Goal: Transaction & Acquisition: Purchase product/service

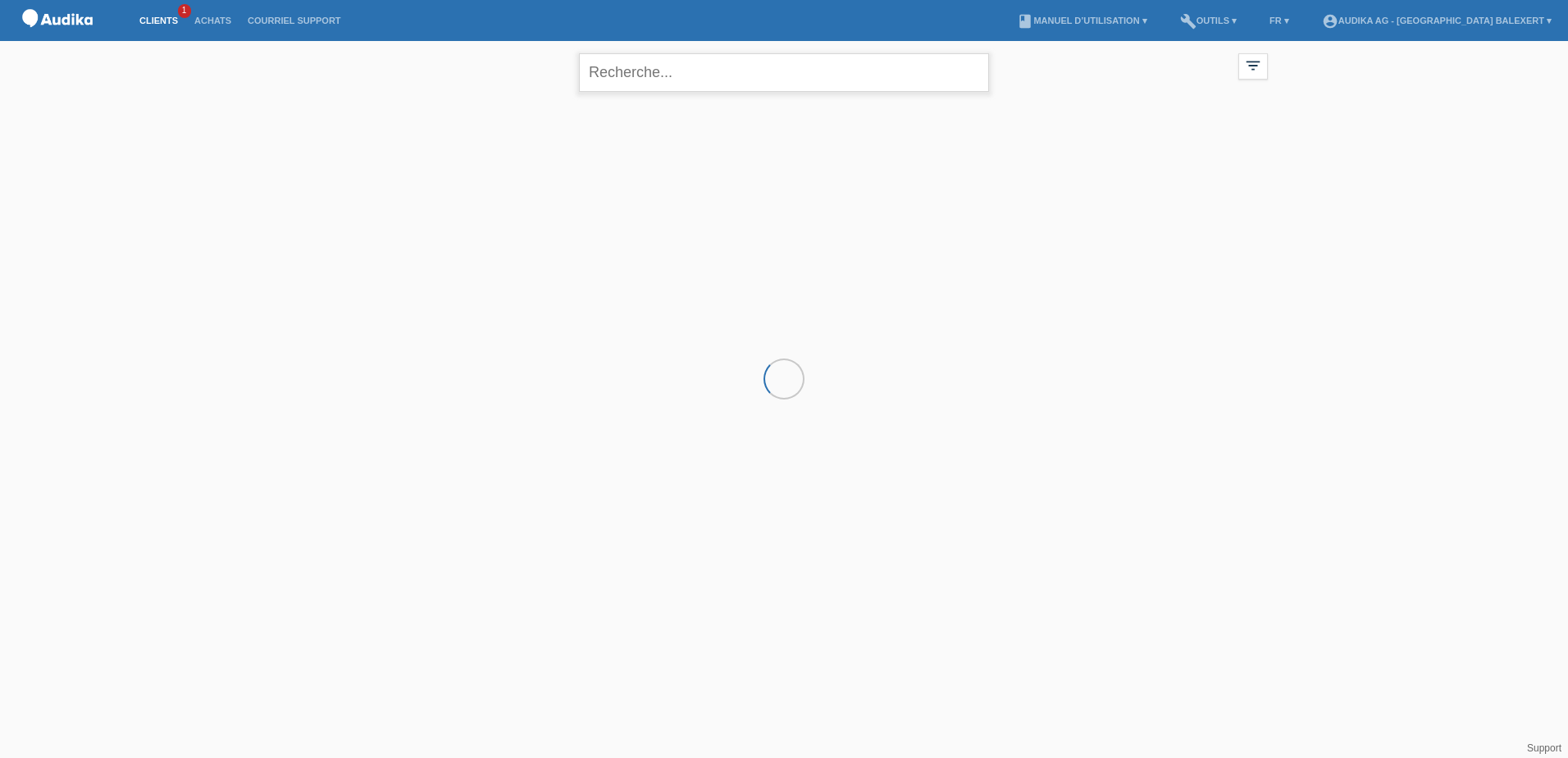
click at [769, 70] on input "text" at bounding box center [784, 72] width 410 height 39
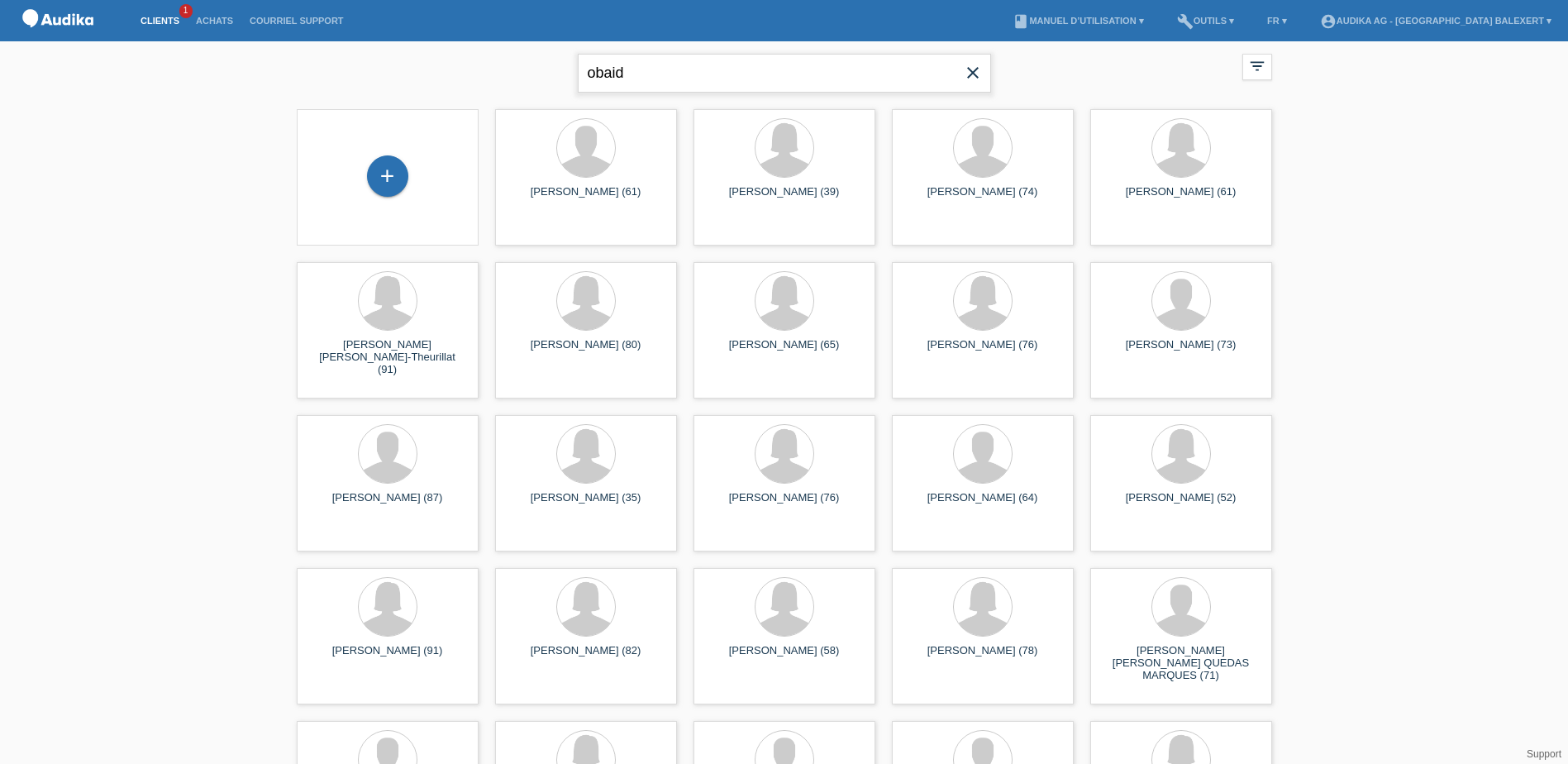
type input "obaid"
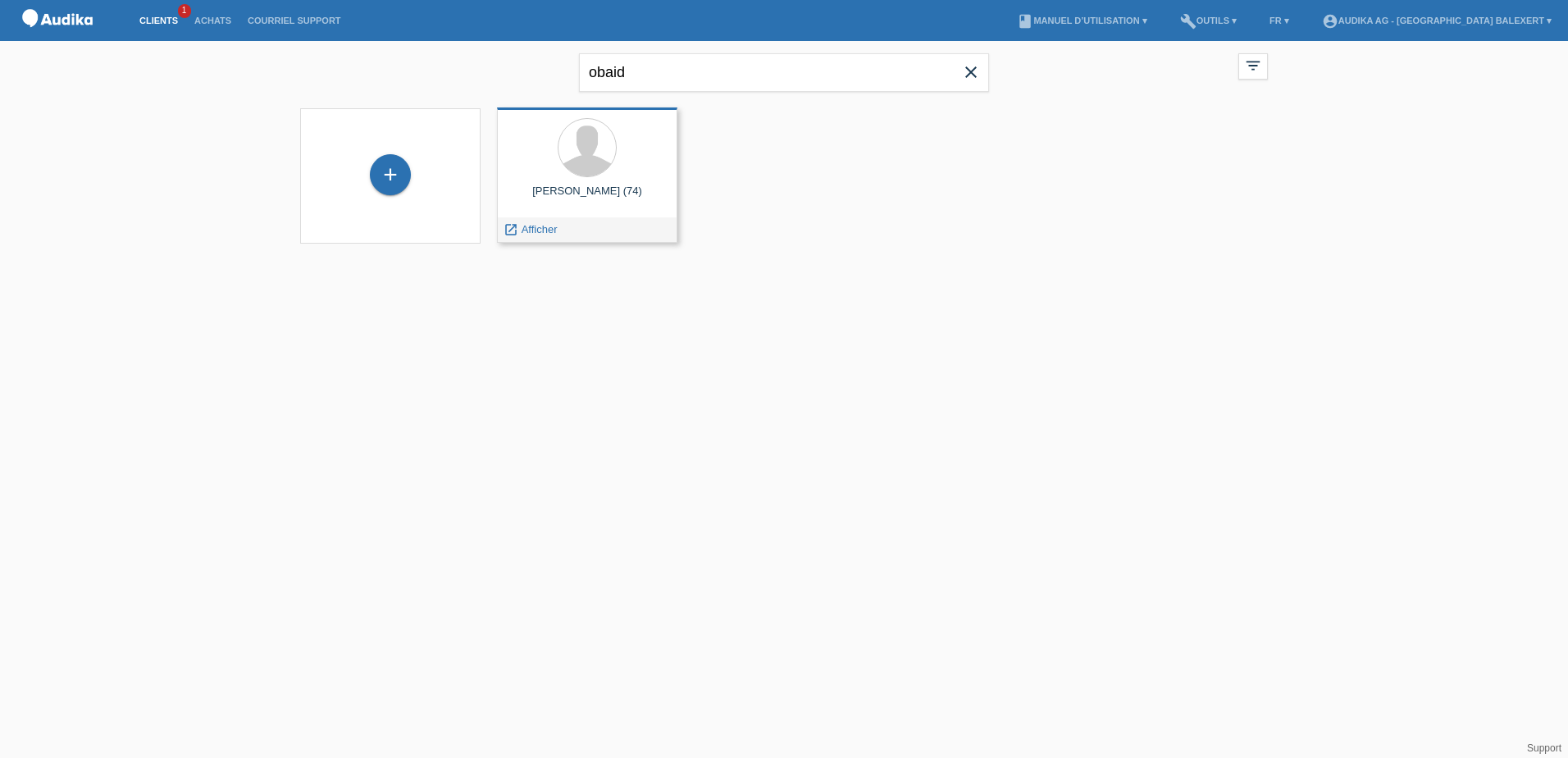
click at [610, 169] on div at bounding box center [587, 149] width 154 height 61
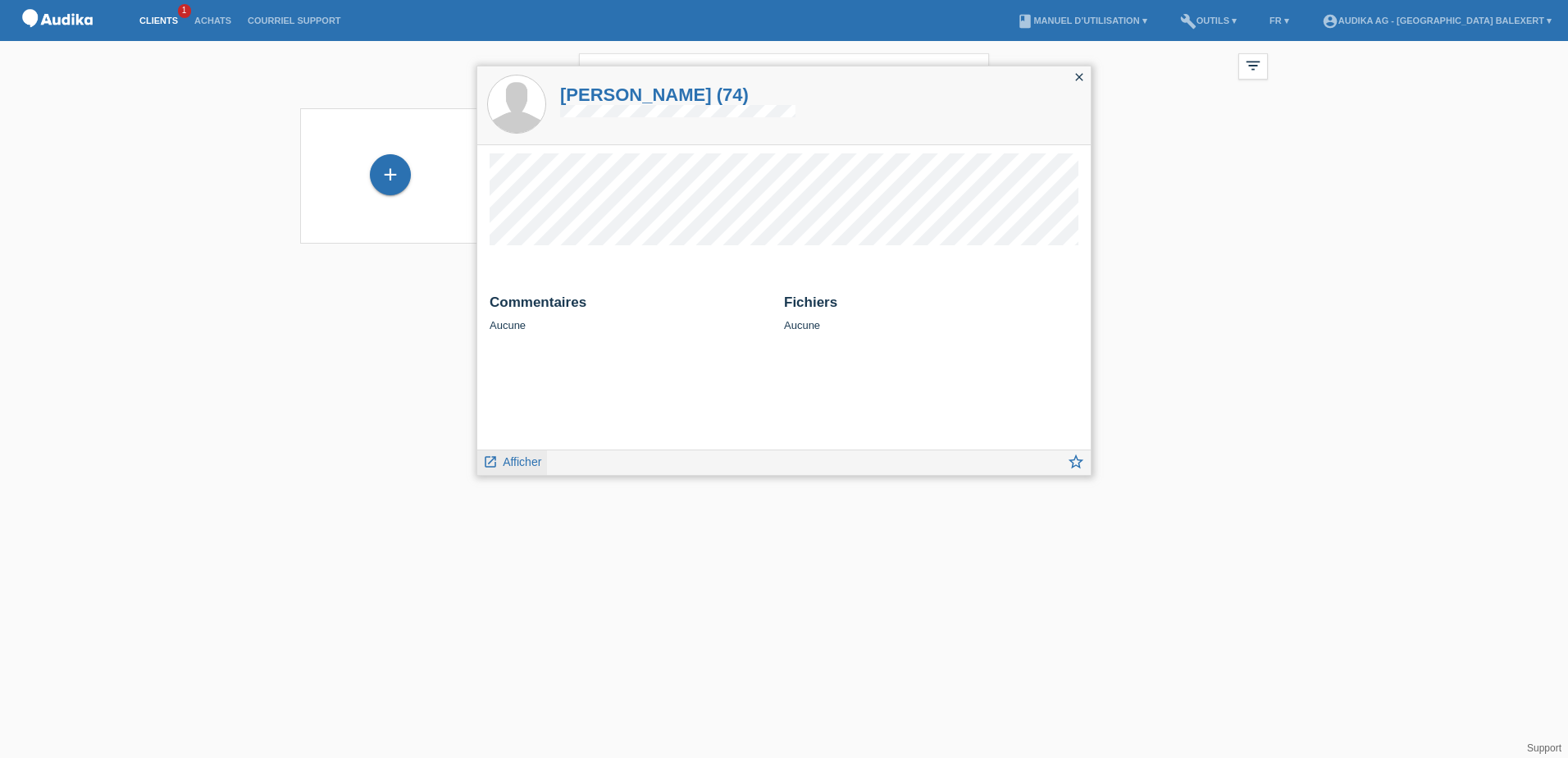
click at [525, 469] on link "launch Afficher" at bounding box center [513, 461] width 58 height 21
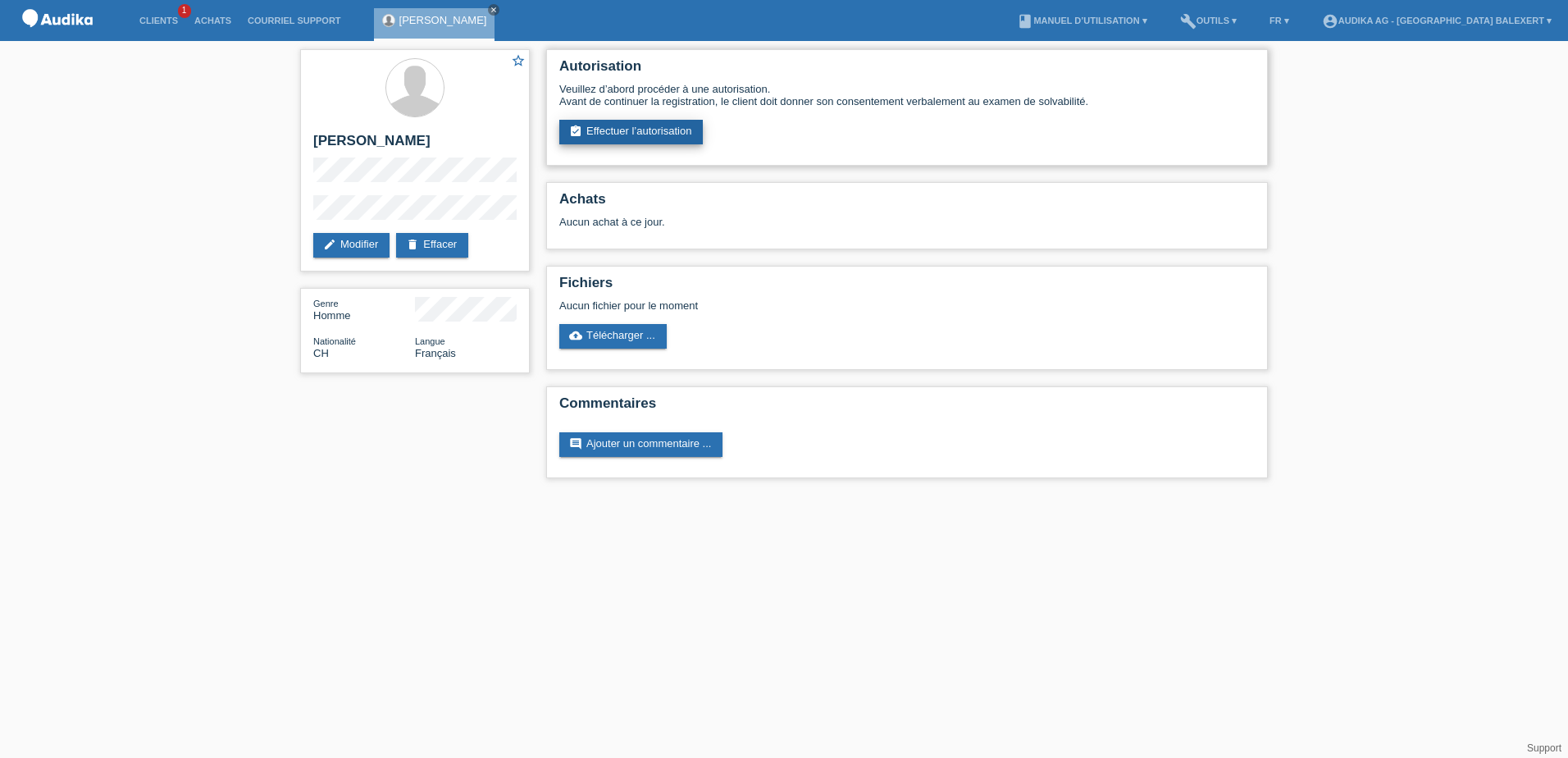
click at [626, 126] on link "assignment_turned_in Effectuer l’autorisation" at bounding box center [631, 132] width 144 height 24
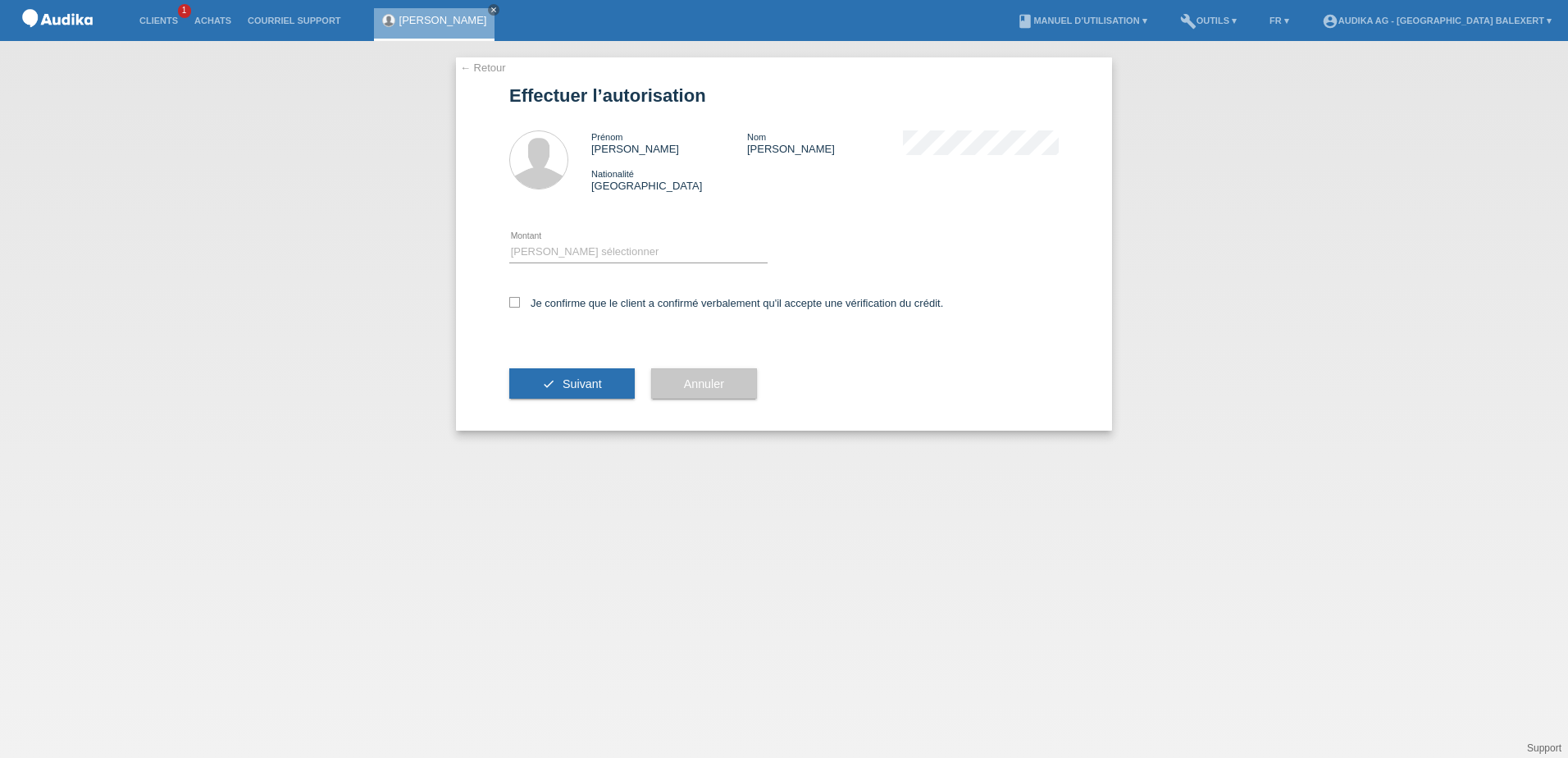
click at [578, 238] on div "Veuillez sélectionner CHF 1.00 - CHF 499.00 CHF 500.00 - CHF 1'999.00 CHF 2'000…" at bounding box center [639, 252] width 259 height 55
click at [580, 249] on select "Veuillez sélectionner CHF 1.00 - CHF 499.00 CHF 500.00 - CHF 1'999.00 CHF 2'000…" at bounding box center [639, 251] width 259 height 20
select select "3"
click at [510, 242] on select "Veuillez sélectionner CHF 1.00 - CHF 499.00 CHF 500.00 - CHF 1'999.00 CHF 2'000…" at bounding box center [639, 251] width 259 height 20
click at [518, 308] on label "Je confirme que le client a confirmé verbalement qu'il accepte une vérification…" at bounding box center [726, 303] width 434 height 12
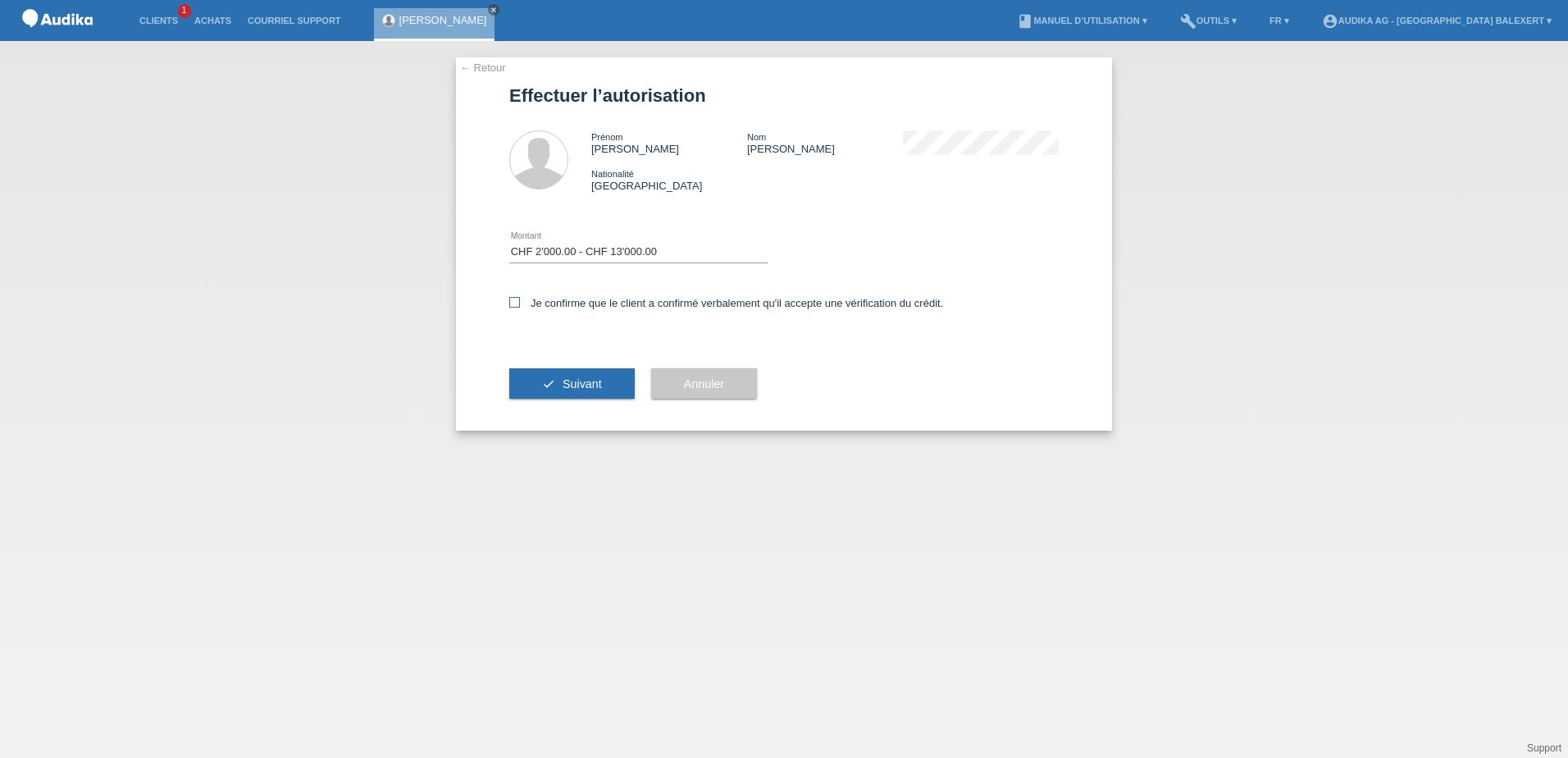
click at [518, 308] on input "Je confirme que le client a confirmé verbalement qu'il accepte une vérification…" at bounding box center [515, 302] width 10 height 10
checkbox input "true"
click at [602, 387] on button "check Suivant" at bounding box center [572, 384] width 125 height 31
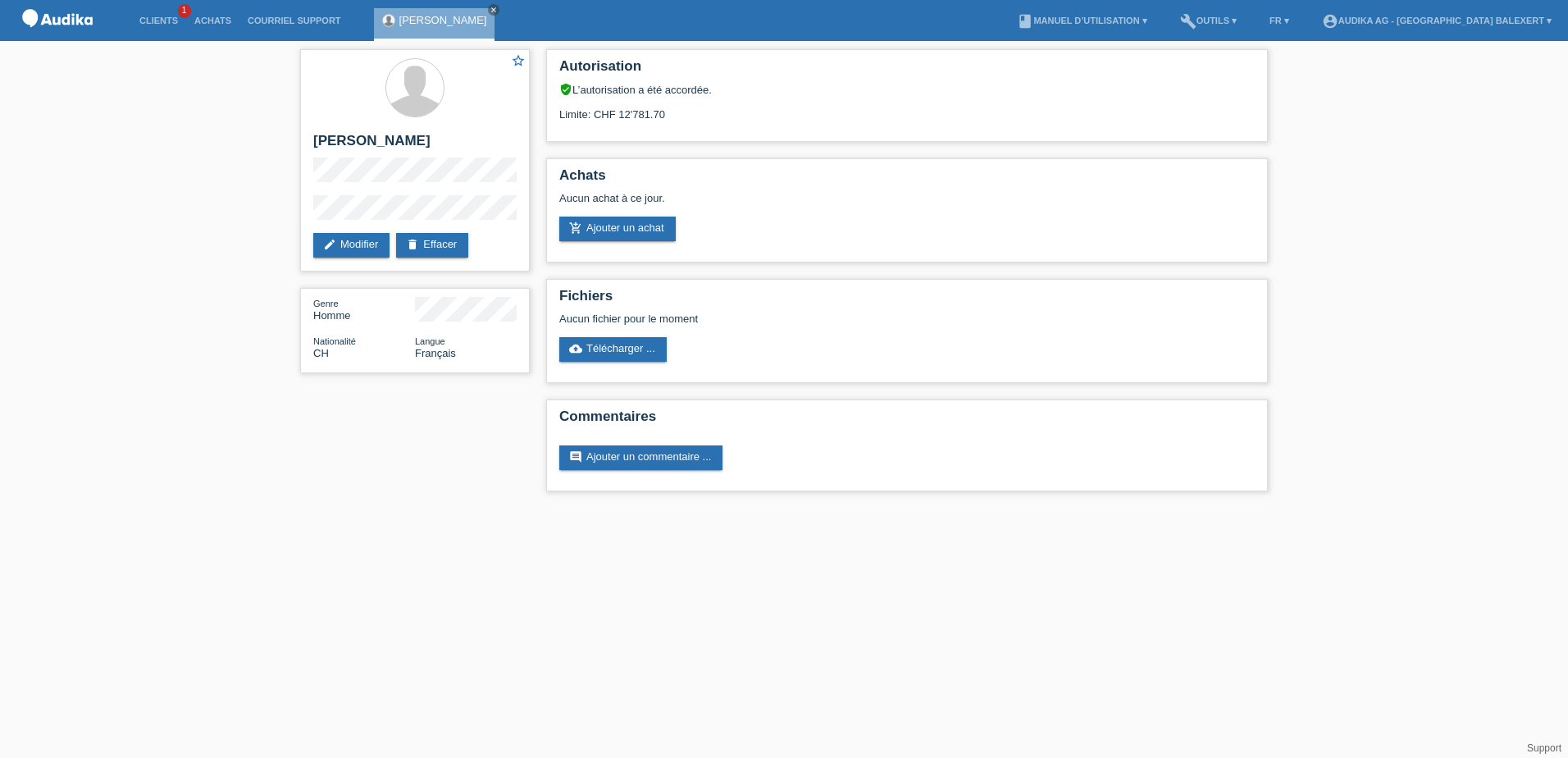
drag, startPoint x: 1268, startPoint y: 576, endPoint x: 1242, endPoint y: 531, distance: 52.0
click at [1268, 508] on html "Clients 1 Achats Courriel Support Sami Obaid close menu" at bounding box center [784, 254] width 1568 height 508
drag, startPoint x: 658, startPoint y: 232, endPoint x: 671, endPoint y: 310, distance: 79.1
click at [658, 232] on link "add_shopping_cart Ajouter un achat" at bounding box center [618, 229] width 117 height 24
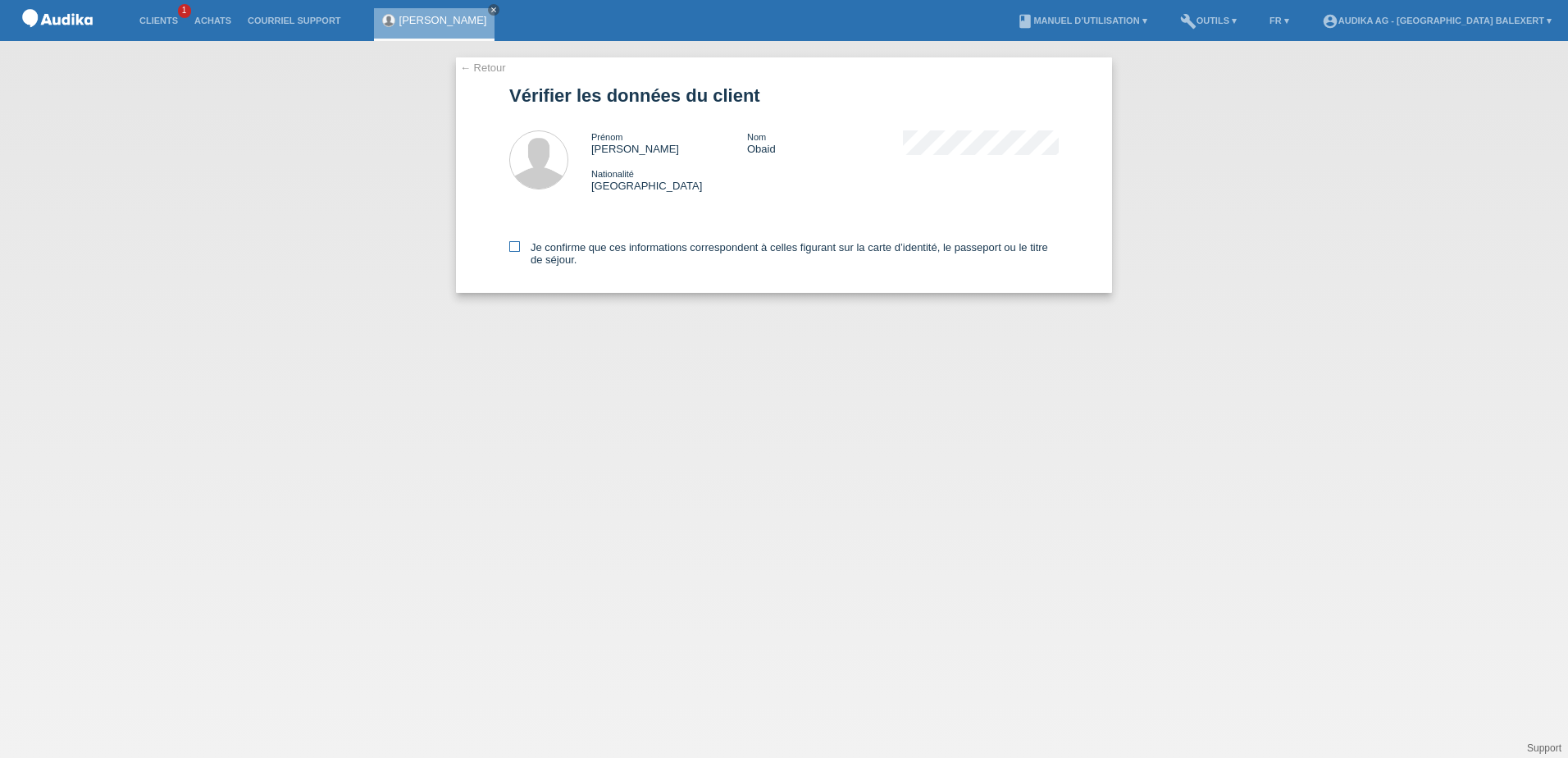
click at [510, 242] on icon at bounding box center [515, 245] width 10 height 10
click at [510, 242] on input "Je confirme que ces informations correspondent à celles figurant sur la carte d…" at bounding box center [515, 245] width 10 height 10
checkbox input "true"
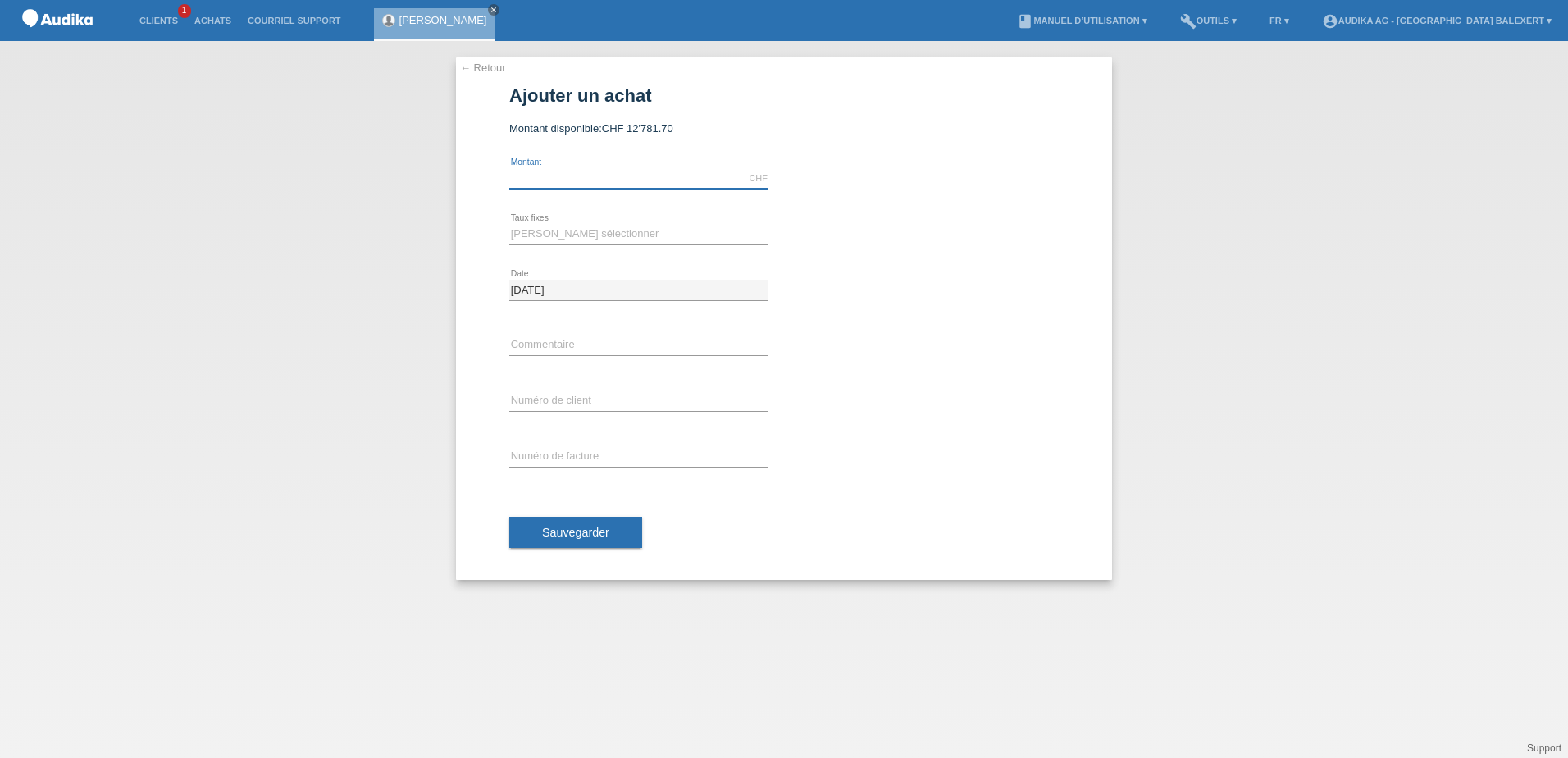
click at [571, 182] on input "text" at bounding box center [639, 179] width 259 height 21
type input "3537.00"
click at [1284, 111] on div "← Retour Ajouter un achat Montant disponible: CHF 12'781.70 3537.00" at bounding box center [784, 400] width 1568 height 717
click at [542, 234] on select "[PERSON_NAME] sélectionner 12 versements 24 versements" at bounding box center [639, 233] width 259 height 20
select select "178"
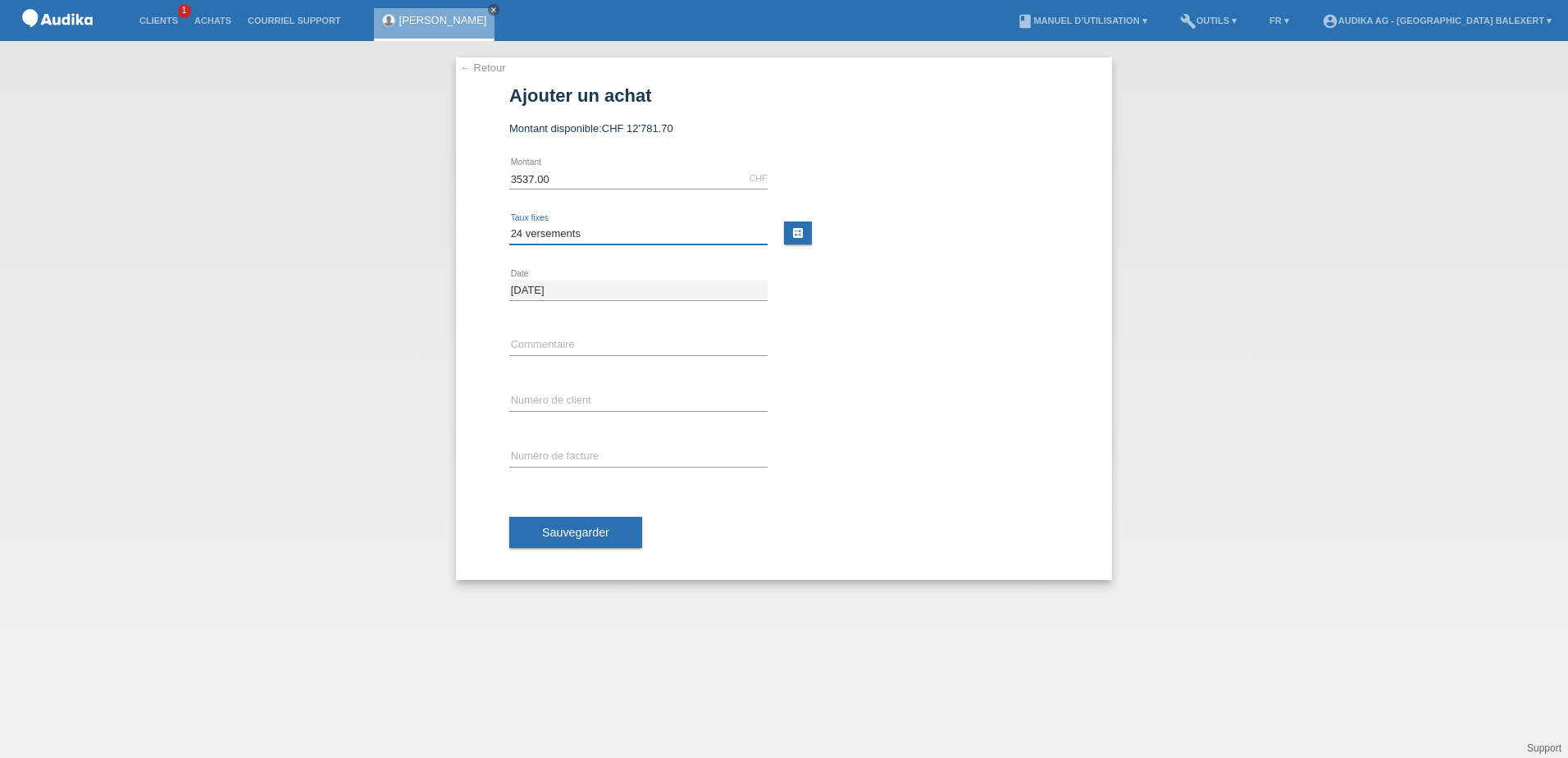
click at [510, 224] on select "[PERSON_NAME] sélectionner 12 versements 24 versements" at bounding box center [639, 233] width 259 height 20
click at [542, 407] on input "C" at bounding box center [639, 402] width 259 height 21
paste input "1473298"
type input "C1473298"
click at [581, 529] on span "Sauvegarder" at bounding box center [576, 532] width 68 height 13
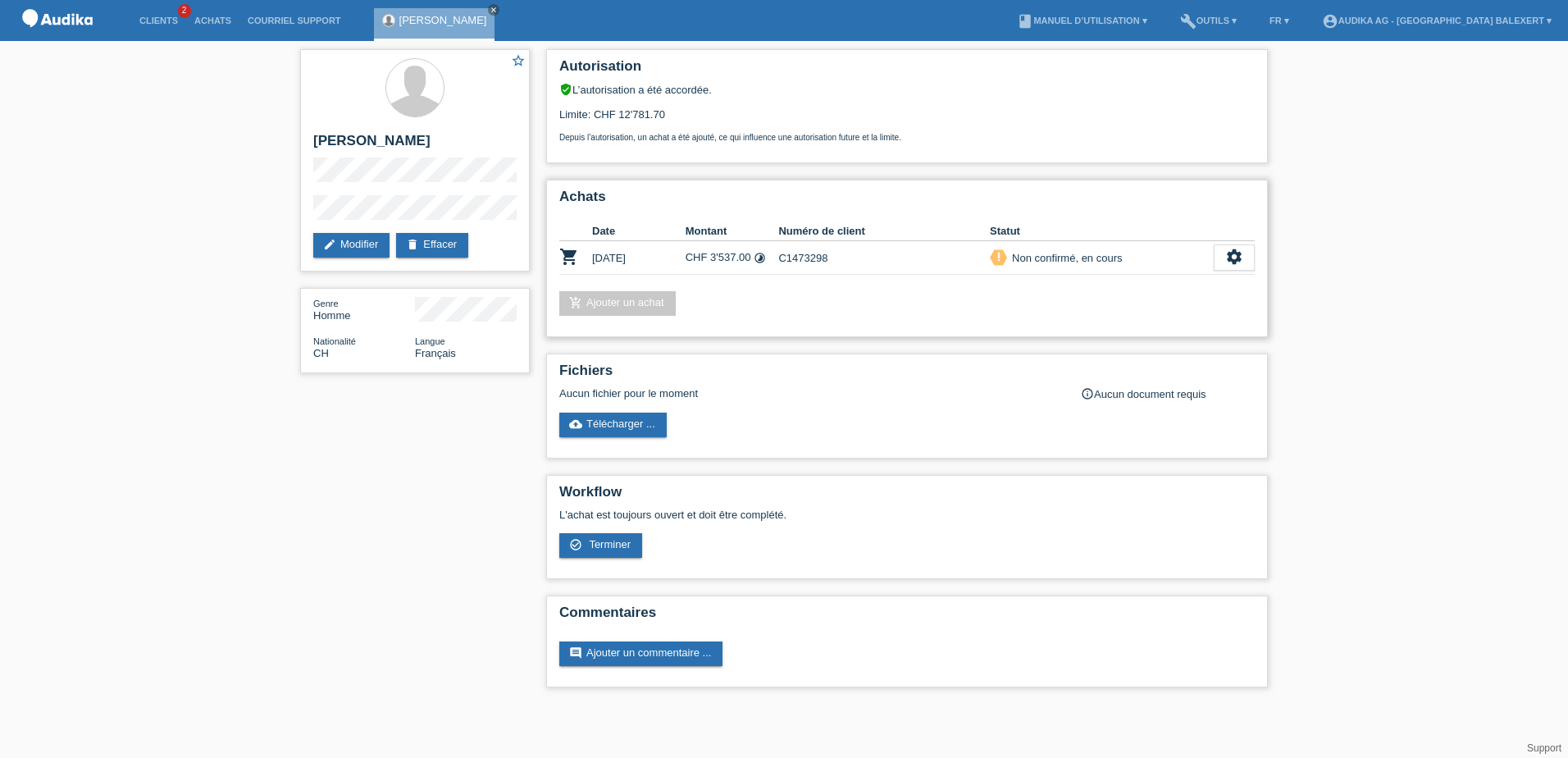
click at [1212, 256] on div "priority_high Non confirmé, en cours" at bounding box center [1102, 258] width 224 height 17
click at [1228, 261] on icon "settings" at bounding box center [1234, 256] width 18 height 18
drag, startPoint x: 1228, startPoint y: 261, endPoint x: 1122, endPoint y: 336, distance: 129.8
click at [1125, 333] on span "Terminer" at bounding box center [1120, 332] width 47 height 20
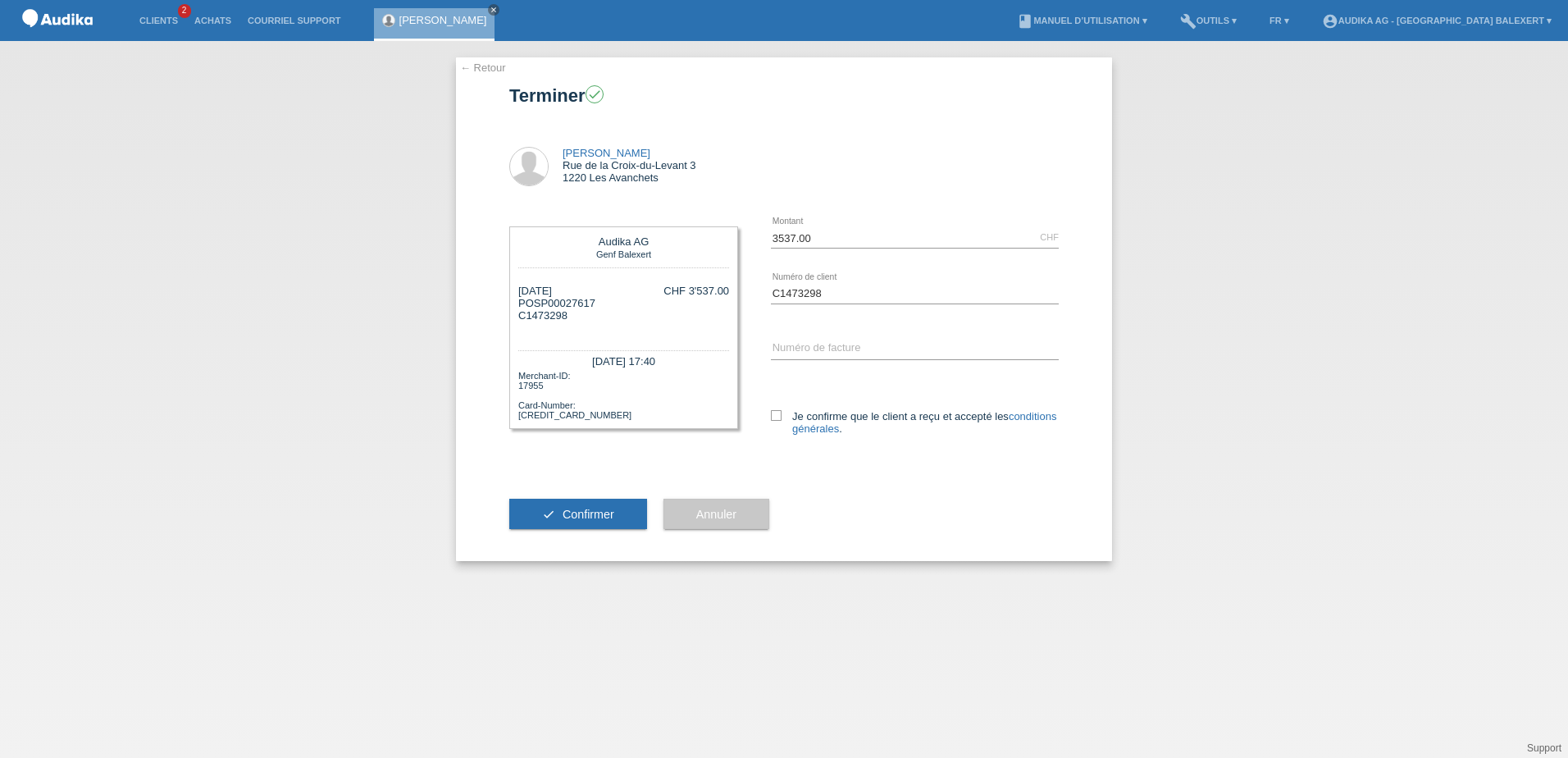
click at [162, 173] on div "← Retour Terminer check [PERSON_NAME] de la Croix-du-Levant 3 1220 Les [DEMOGRA…" at bounding box center [784, 400] width 1568 height 717
drag, startPoint x: 596, startPoint y: 301, endPoint x: 537, endPoint y: 304, distance: 59.1
click at [537, 304] on div "[DATE] POSP00027617 C1473298 CHF 3'537.00" at bounding box center [624, 309] width 211 height 49
copy div "SP00027617"
click at [779, 414] on icon at bounding box center [776, 415] width 10 height 10
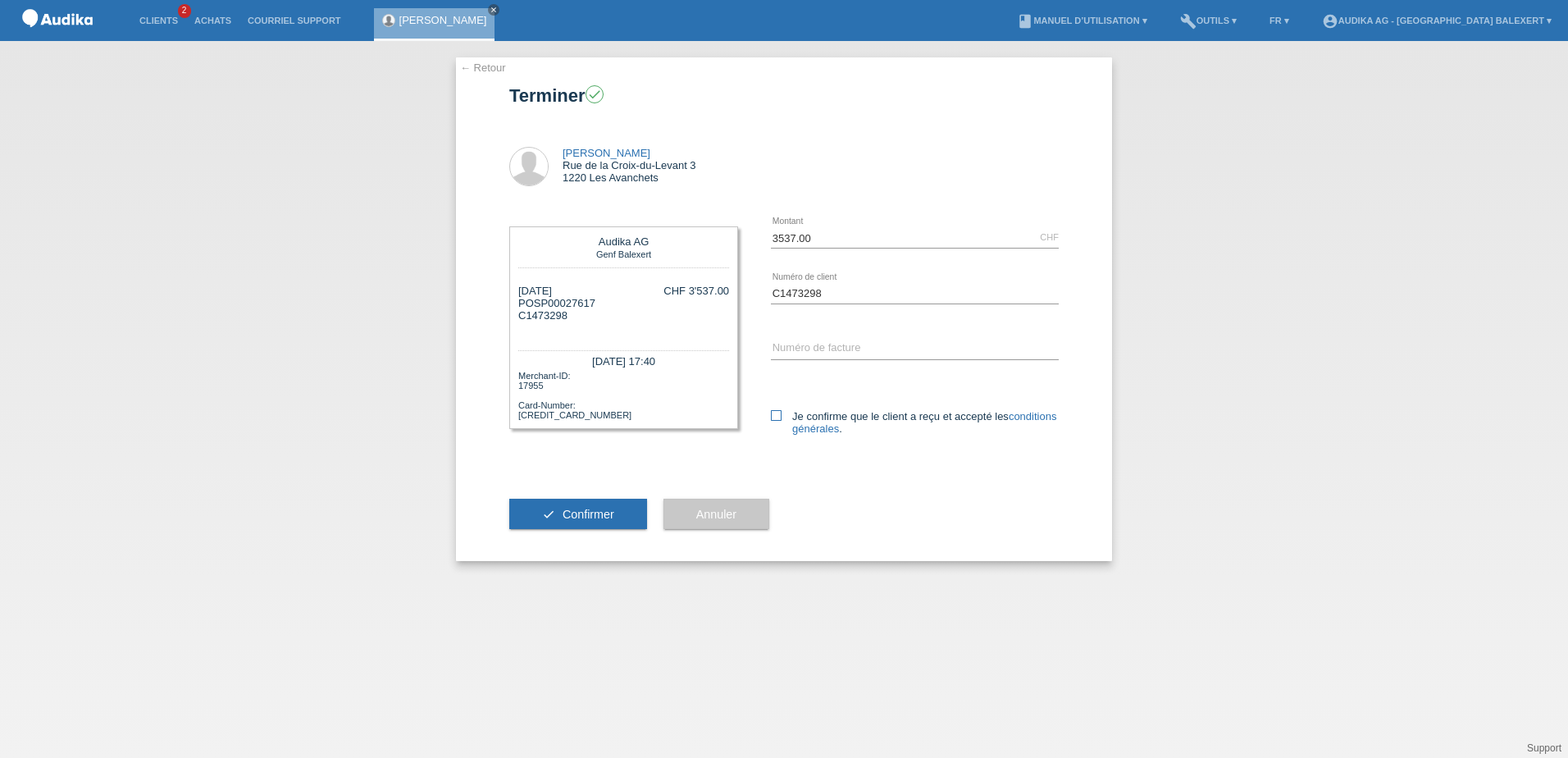
click at [779, 414] on input "Je confirme que le client a reçu et accepté les conditions générales ." at bounding box center [776, 415] width 10 height 10
checkbox input "true"
drag, startPoint x: 1328, startPoint y: 381, endPoint x: 1321, endPoint y: 388, distance: 9.9
click at [1328, 381] on div "← Retour Terminer check Sami Obaid Rue de la Croix-du-Levant 3 1220 Les Avanche…" at bounding box center [784, 400] width 1568 height 717
click at [1290, 407] on div "← Retour Terminer check Sami Obaid Rue de la Croix-du-Levant 3 1220 Les Avanche…" at bounding box center [784, 400] width 1568 height 717
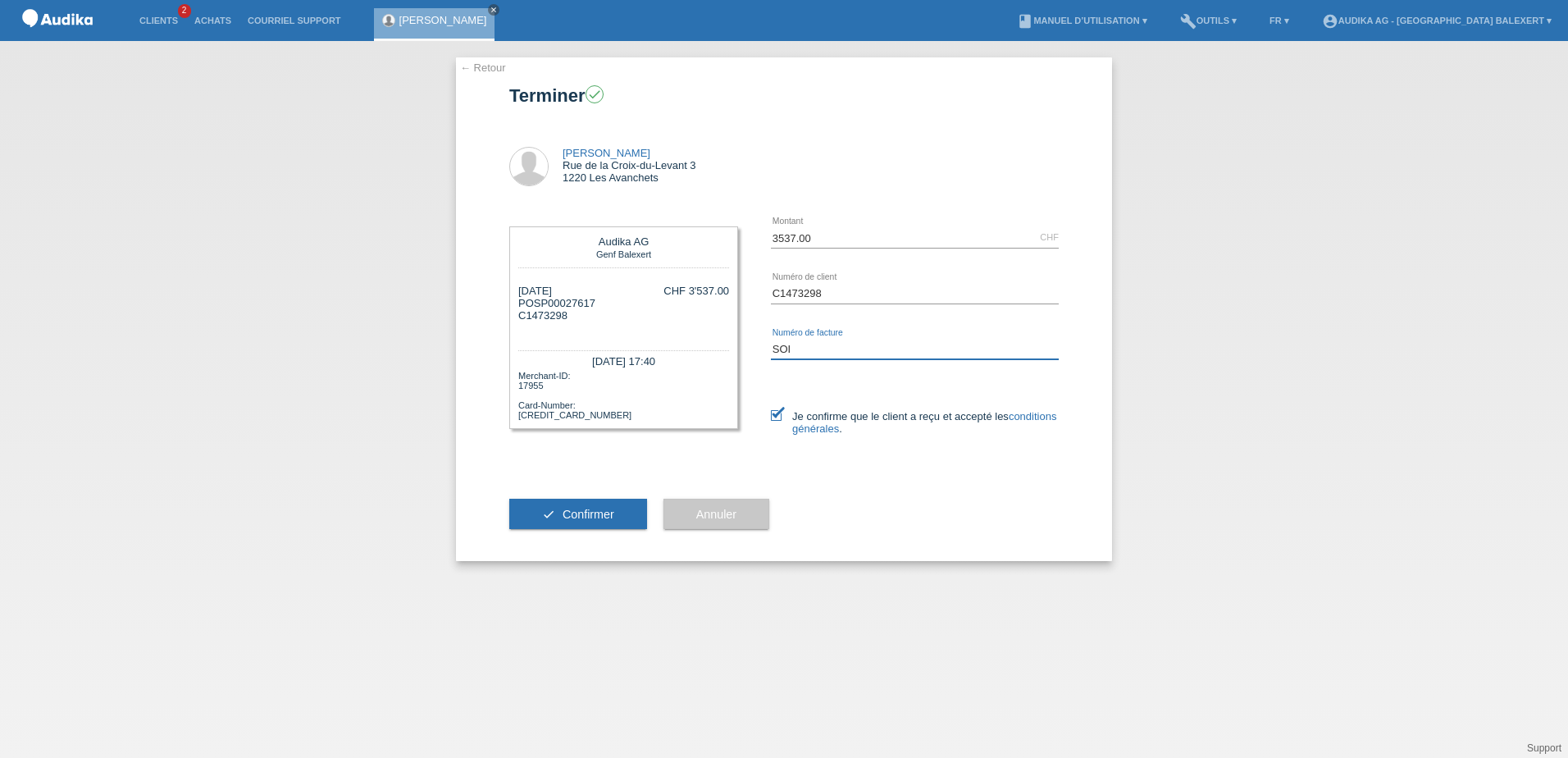
click at [823, 352] on input "SOI" at bounding box center [915, 349] width 288 height 21
type input "SOI000353392"
click at [580, 514] on span "Confirmer" at bounding box center [588, 514] width 52 height 13
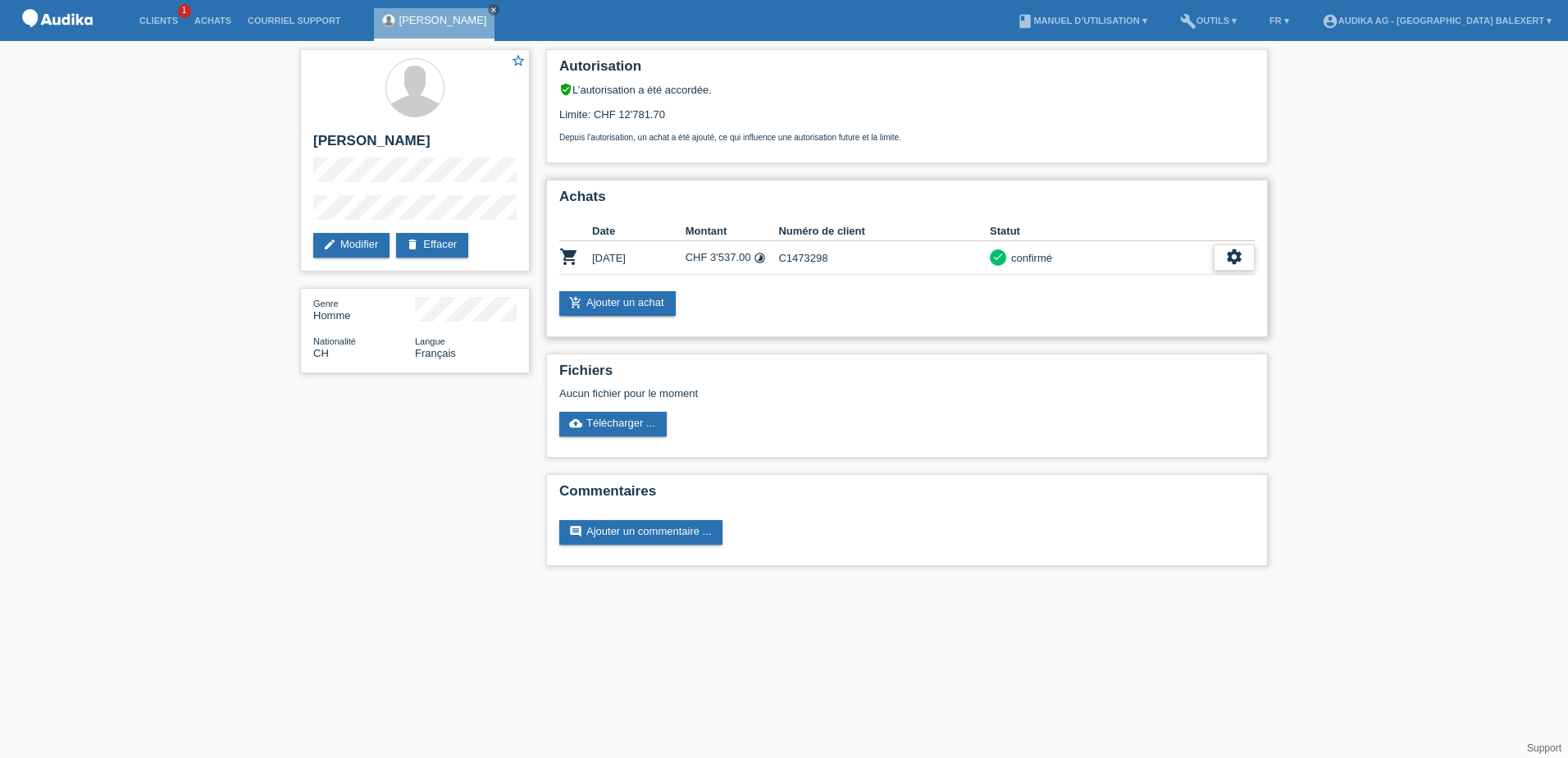
click at [1231, 260] on icon "settings" at bounding box center [1234, 256] width 18 height 18
click at [1059, 309] on span "Télécharger CGV" at bounding box center [1085, 308] width 87 height 20
click at [1227, 261] on icon "settings" at bounding box center [1234, 256] width 18 height 18
click at [1105, 332] on span "Télécharger les détails du financement" at bounding box center [1136, 332] width 188 height 20
